Goal: Task Accomplishment & Management: Manage account settings

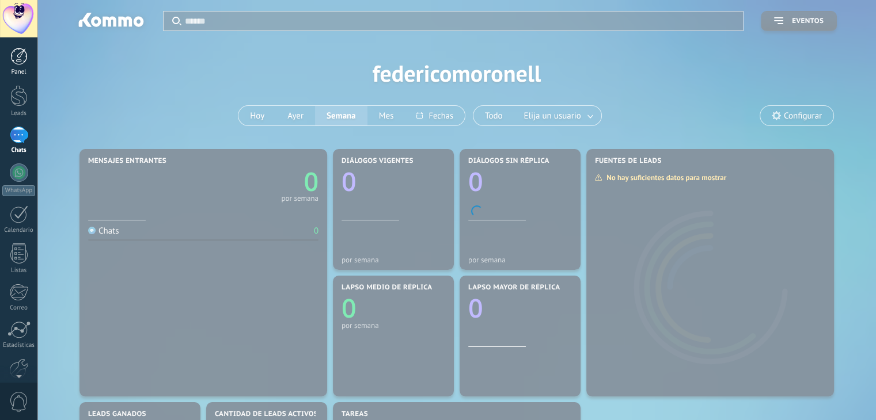
click at [20, 60] on div at bounding box center [18, 56] width 17 height 17
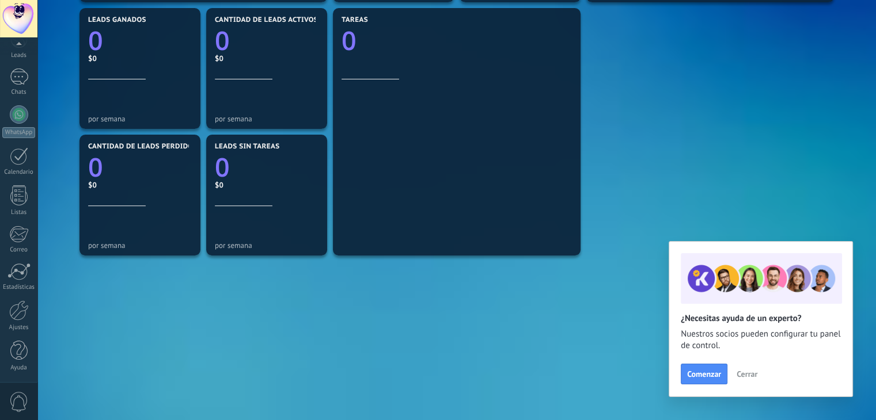
scroll to position [58, 0]
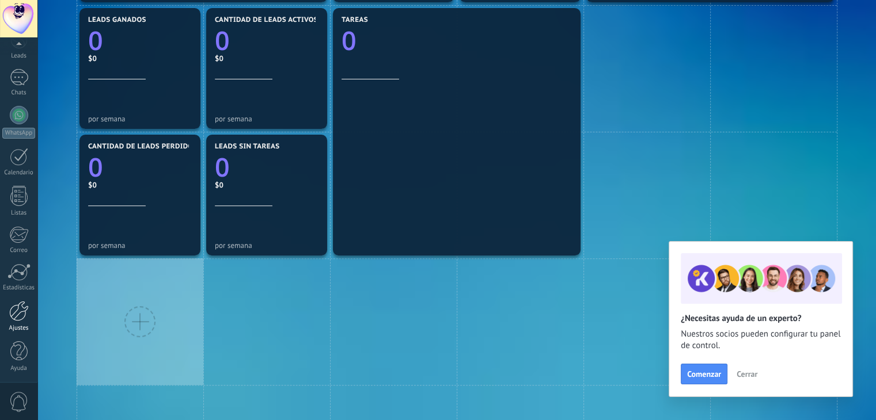
click at [14, 310] on div at bounding box center [19, 311] width 20 height 20
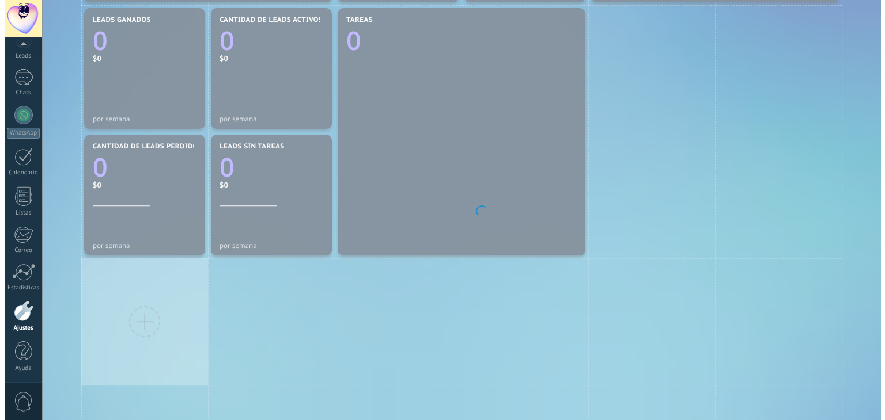
scroll to position [58, 0]
